Goal: Register for event/course

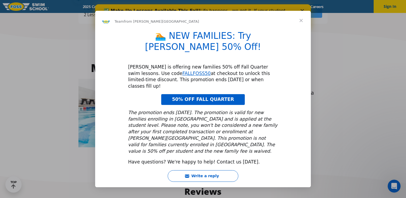
click at [303, 30] on span "Close" at bounding box center [301, 20] width 19 height 19
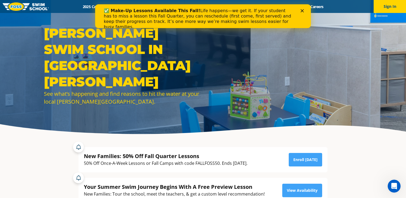
click at [301, 9] on icon "Close" at bounding box center [302, 10] width 3 height 3
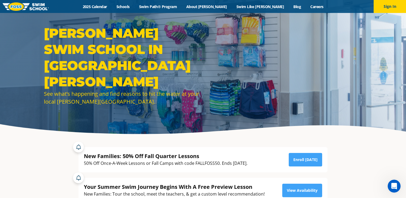
click at [13, 7] on img at bounding box center [26, 6] width 46 height 8
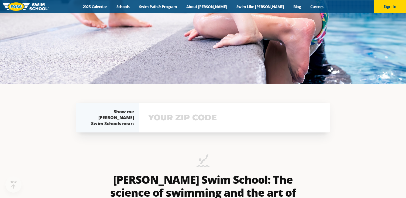
scroll to position [153, 0]
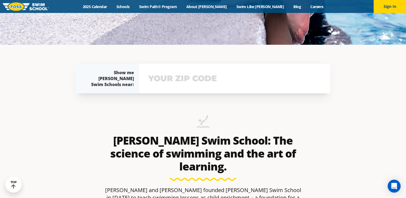
click at [208, 81] on input "text" at bounding box center [235, 79] width 176 height 16
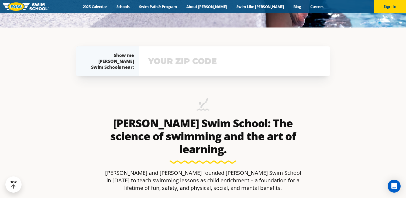
scroll to position [190, 0]
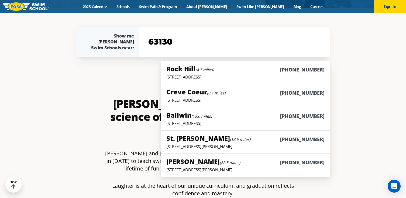
type input "63130"
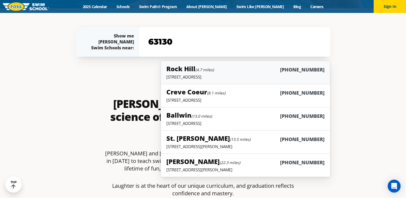
click at [218, 73] on div "[GEOGRAPHIC_DATA] (4.7 miles) [PHONE_NUMBER]" at bounding box center [246, 69] width 158 height 10
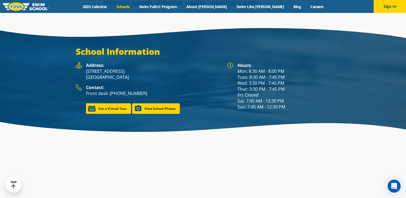
scroll to position [725, 0]
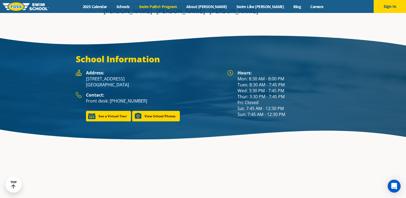
click at [182, 7] on link "Swim Path® Program" at bounding box center [157, 6] width 47 height 5
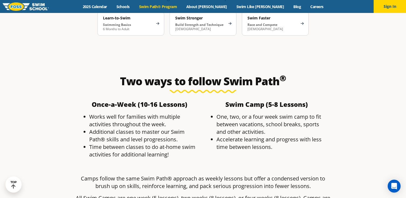
scroll to position [931, 0]
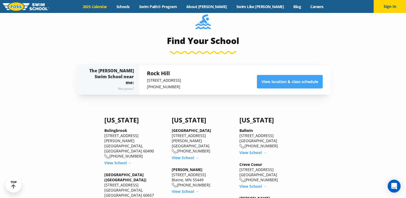
scroll to position [569, 0]
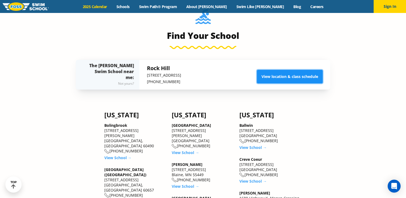
click at [269, 75] on link "View location & class schedule" at bounding box center [290, 76] width 66 height 13
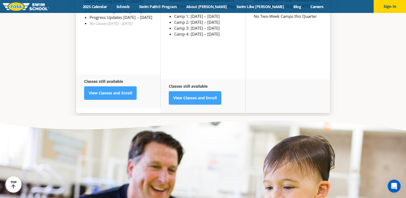
scroll to position [1478, 0]
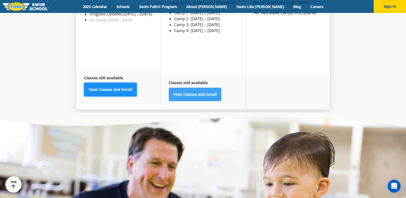
click at [96, 83] on link "View Classes and Enroll" at bounding box center [110, 89] width 53 height 13
